Goal: Communication & Community: Answer question/provide support

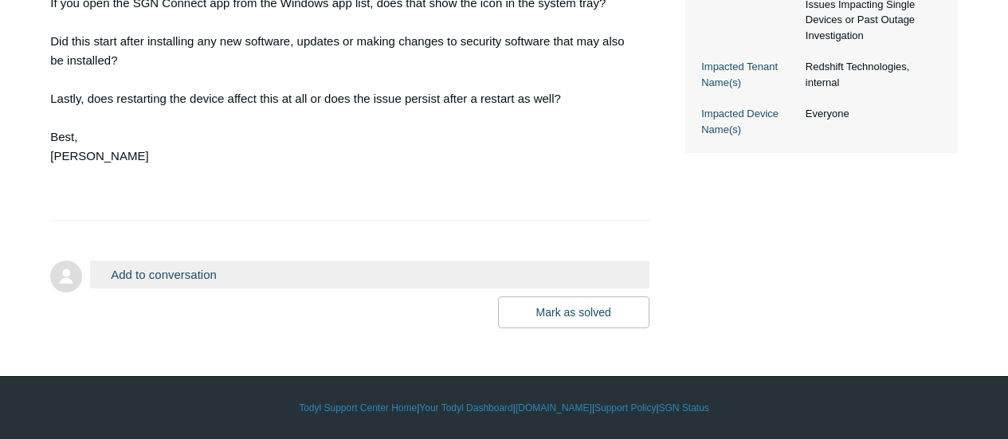
scroll to position [555, 0]
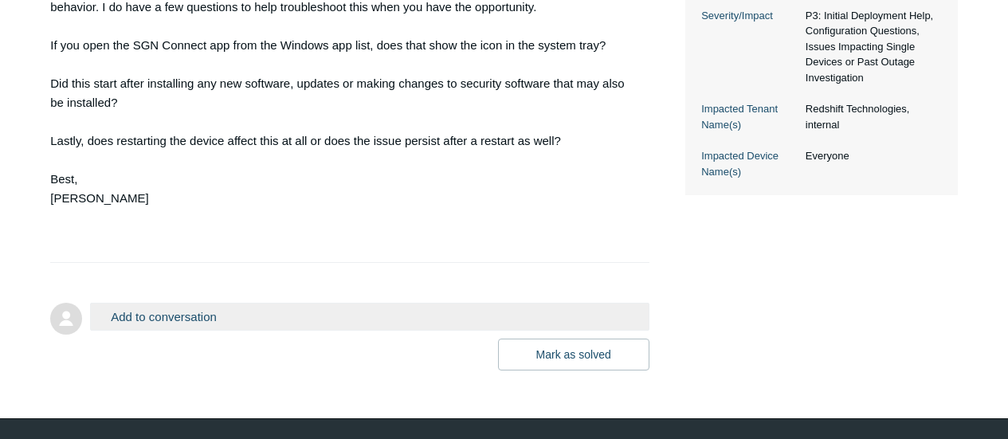
click at [259, 331] on button "Add to conversation" at bounding box center [369, 317] width 559 height 28
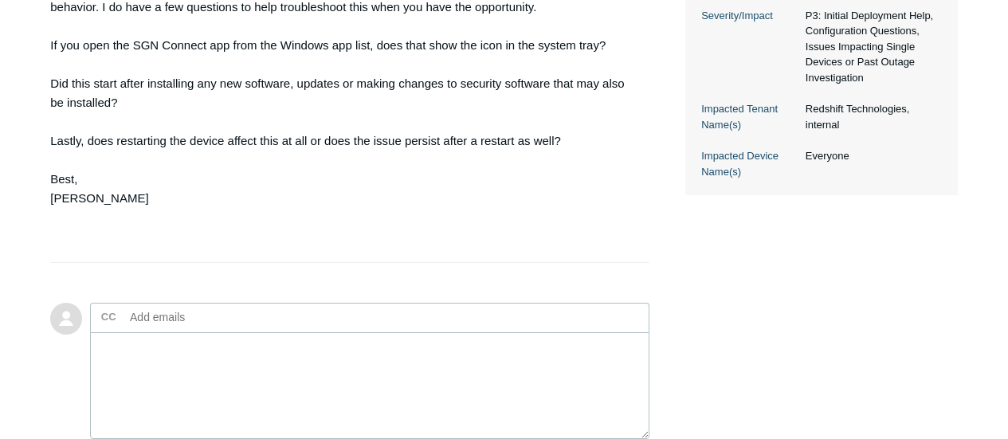
click at [597, 332] on ul "CC Add emails" at bounding box center [369, 317] width 559 height 29
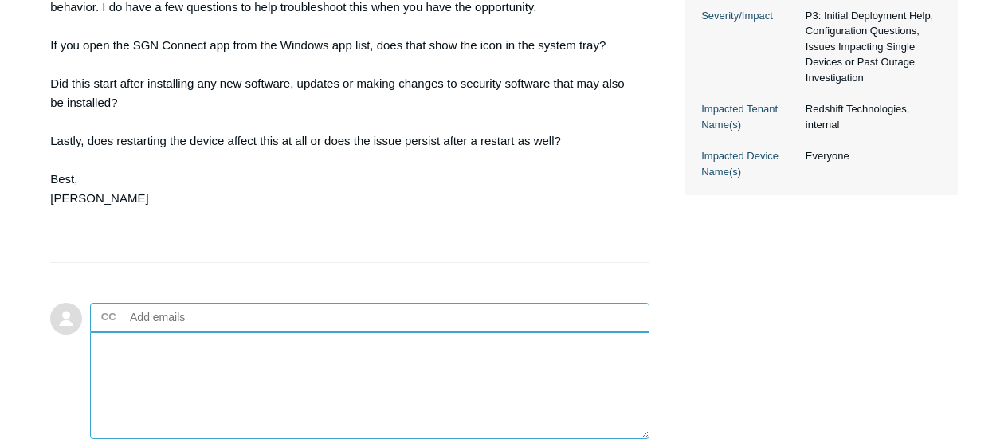
click at [168, 395] on textarea "Add your reply" at bounding box center [369, 386] width 559 height 108
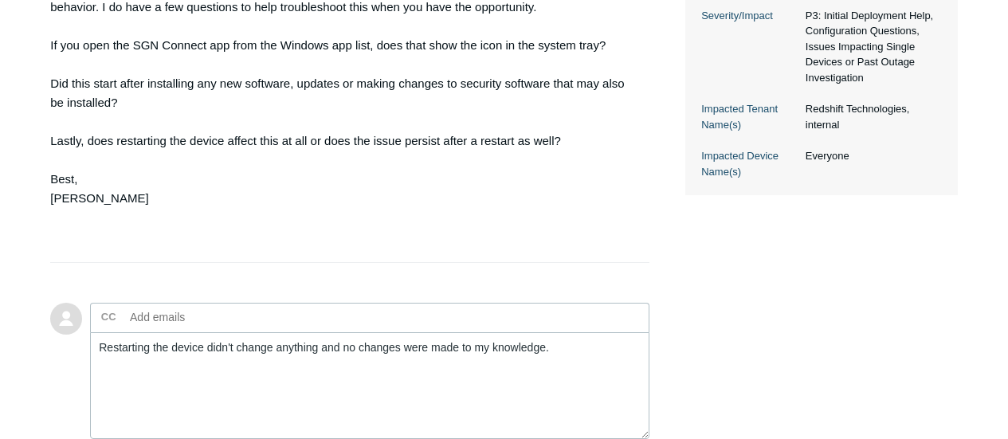
click at [141, 279] on div at bounding box center [349, 271] width 599 height 16
click at [563, 394] on textarea "Restarting the device didn't change anything and no changes were made to my kno…" at bounding box center [369, 386] width 559 height 108
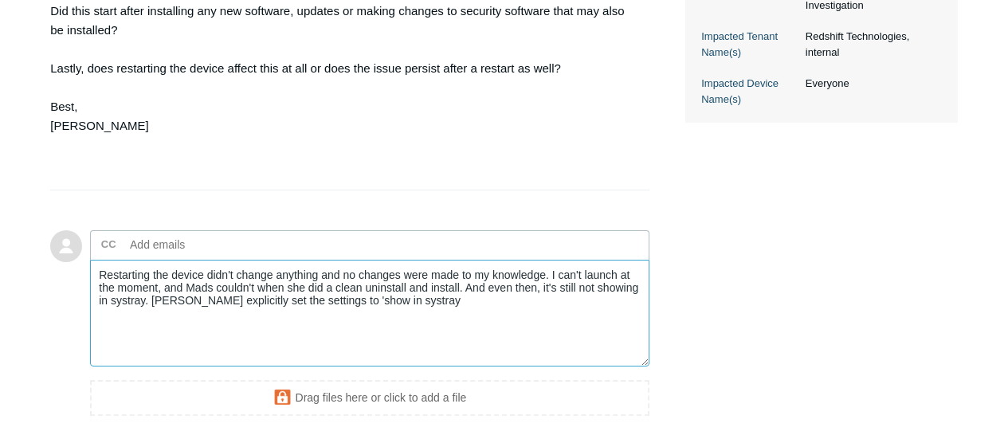
scroll to position [634, 0]
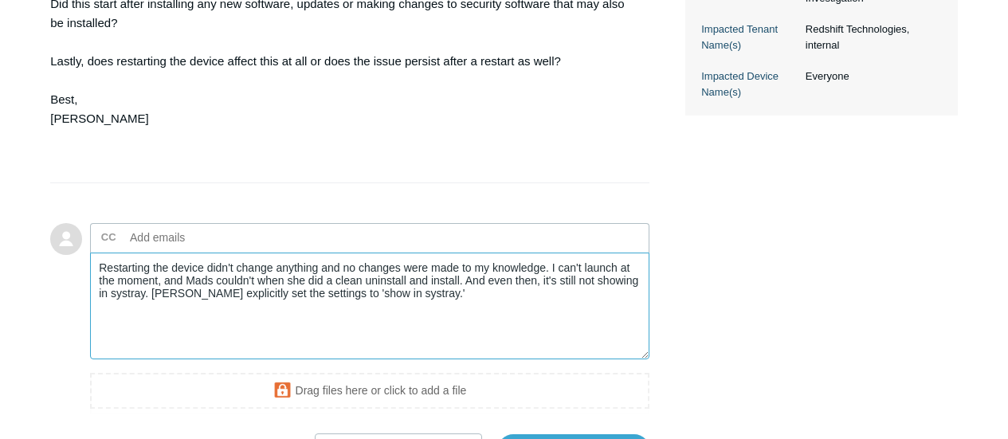
type textarea "Restarting the device didn't change anything and no changes were made to my kno…"
click at [287, 249] on input "text" at bounding box center [209, 238] width 171 height 24
type input "mads@redshiftit.com"
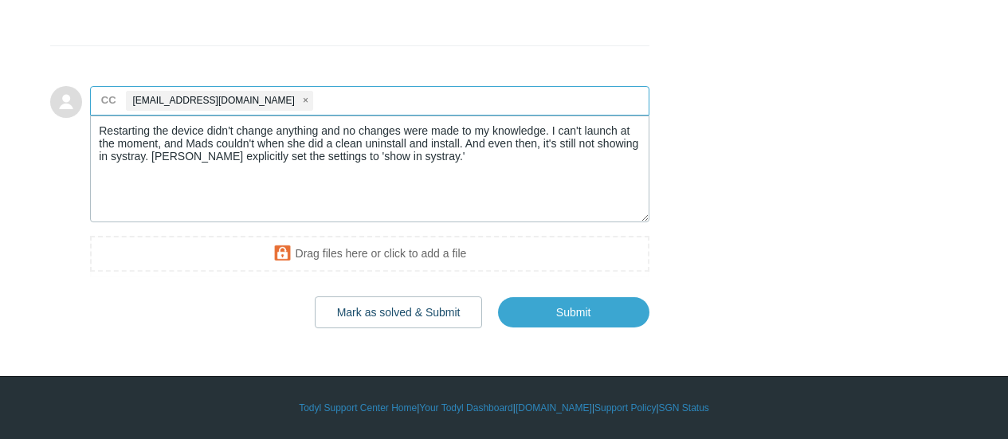
scroll to position [809, 0]
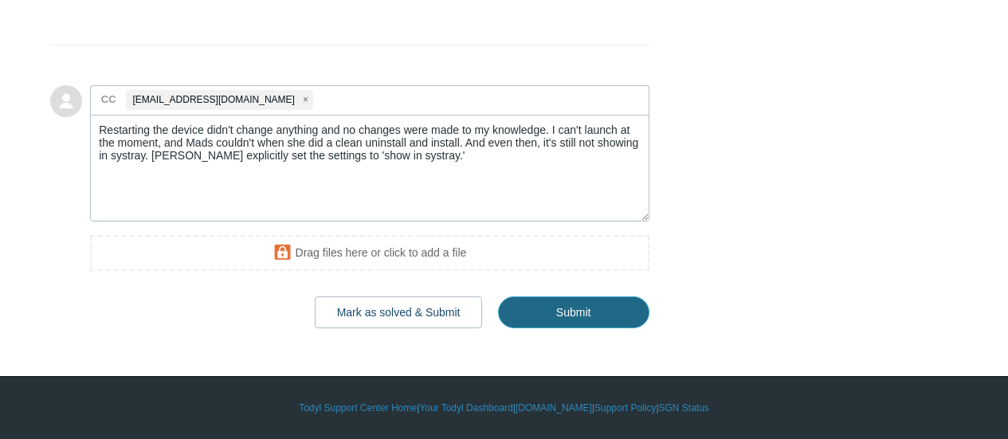
click at [548, 323] on input "Submit" at bounding box center [573, 312] width 151 height 32
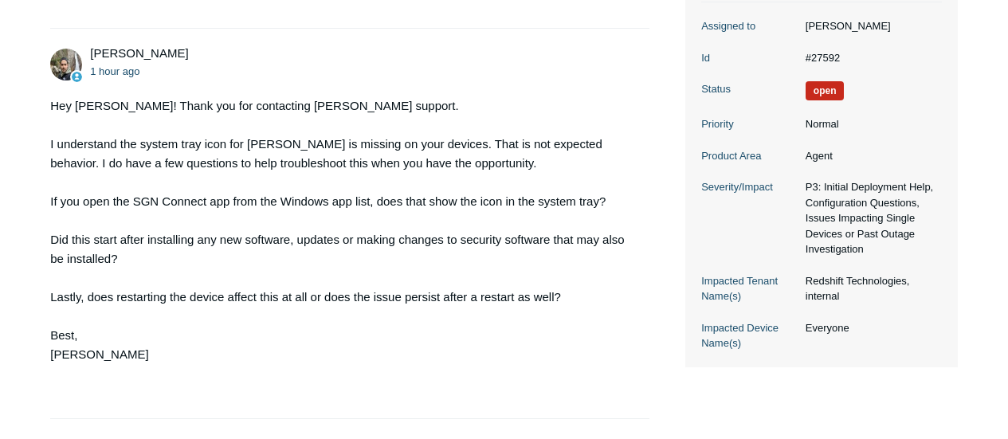
scroll to position [797, 0]
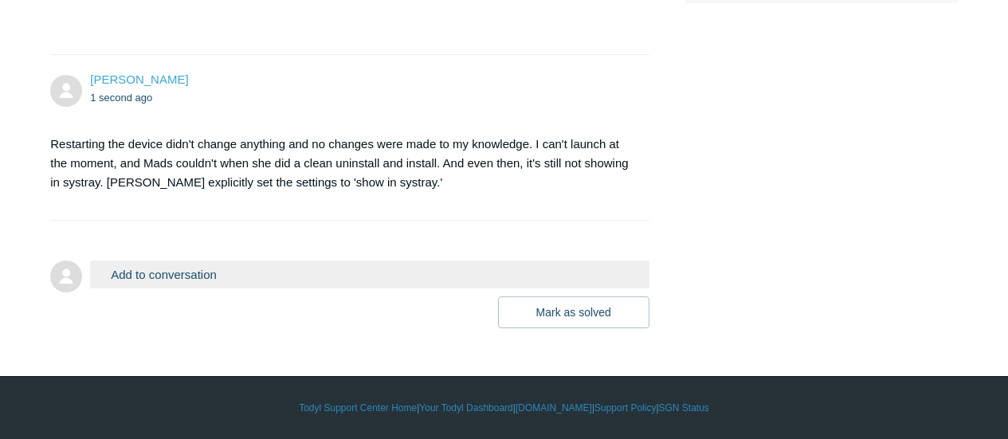
click at [306, 274] on button "Add to conversation" at bounding box center [369, 275] width 559 height 28
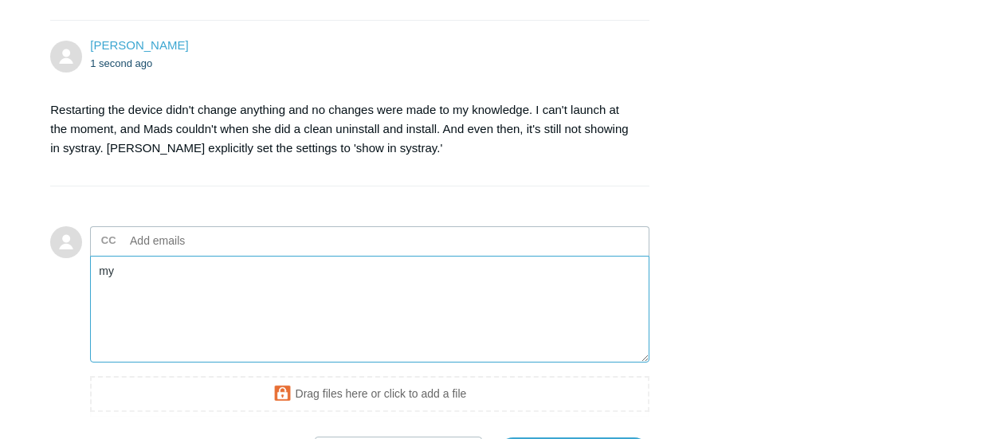
type textarea "m"
type textarea "N"
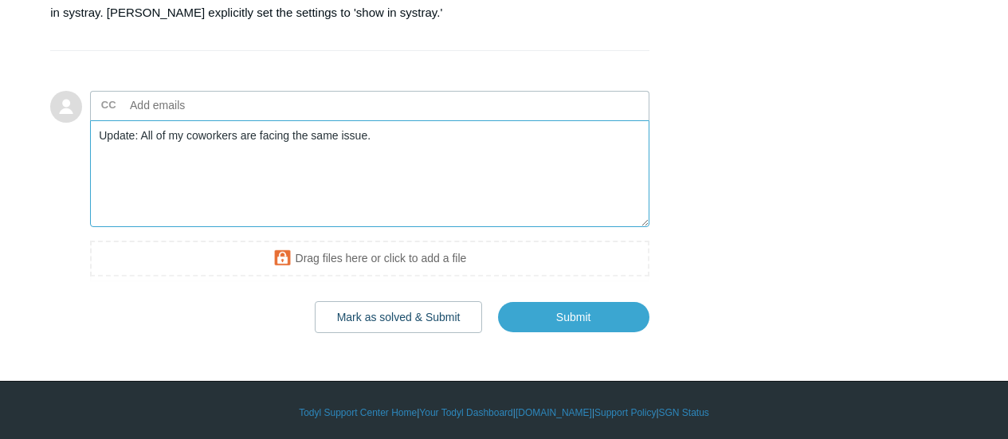
scroll to position [975, 0]
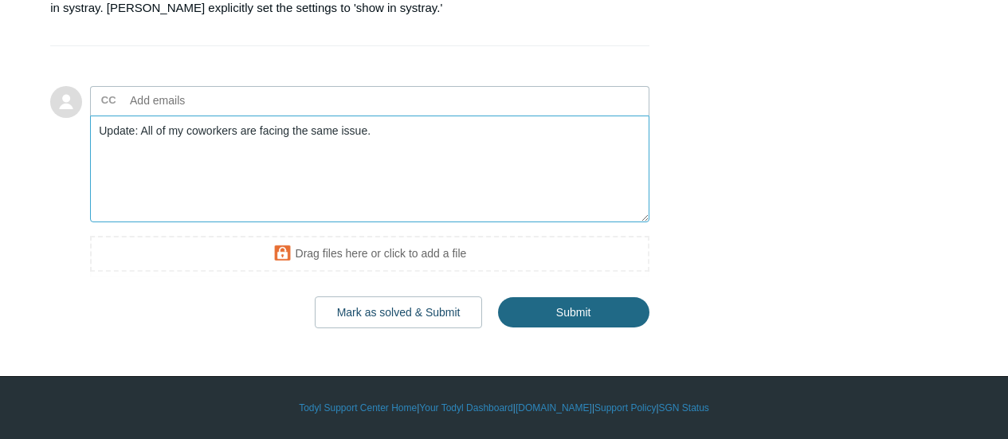
type textarea "Update: All of my coworkers are facing the same issue."
click at [568, 320] on input "Submit" at bounding box center [573, 312] width 151 height 32
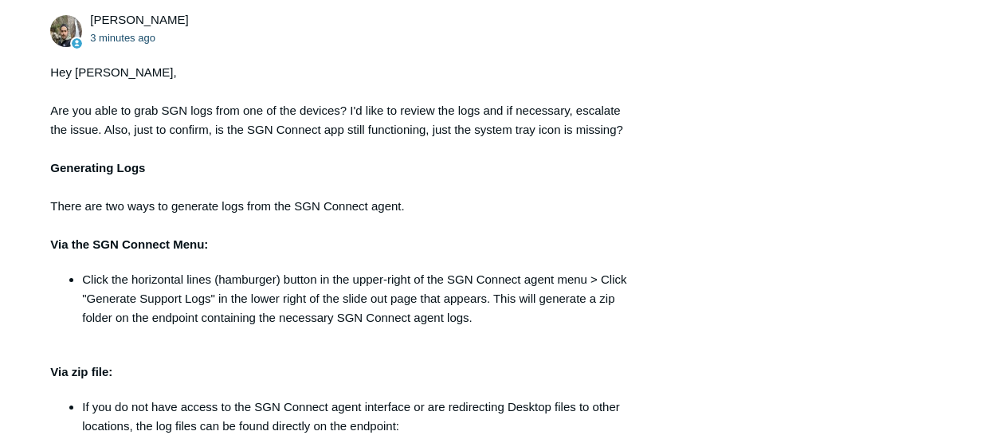
scroll to position [1116, 0]
